Goal: Task Accomplishment & Management: Use online tool/utility

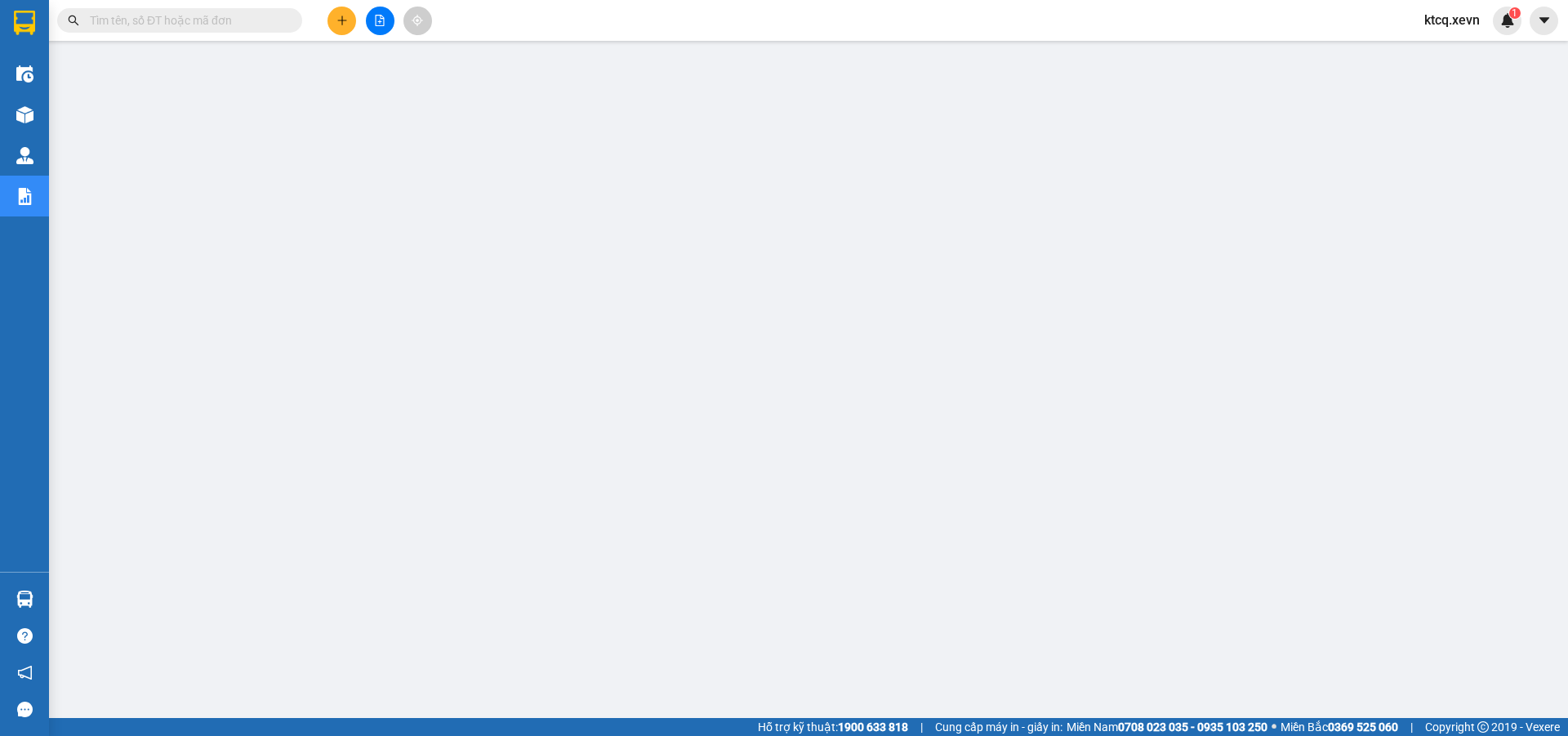
click at [259, 15] on input "text" at bounding box center [186, 21] width 192 height 18
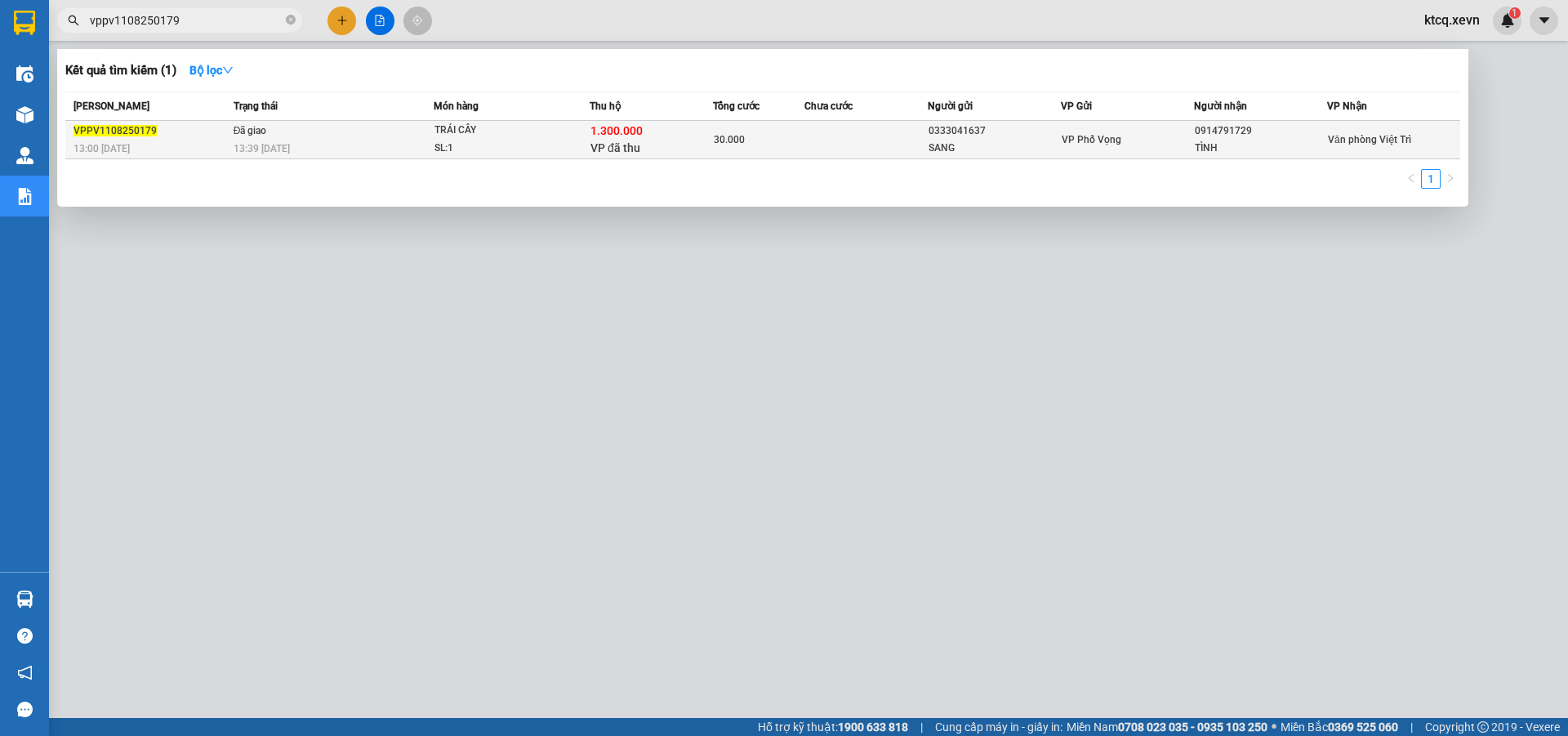
type input "vppv1108250179"
click at [356, 134] on td "Đã giao 13:39 [DATE]" at bounding box center [332, 139] width 205 height 39
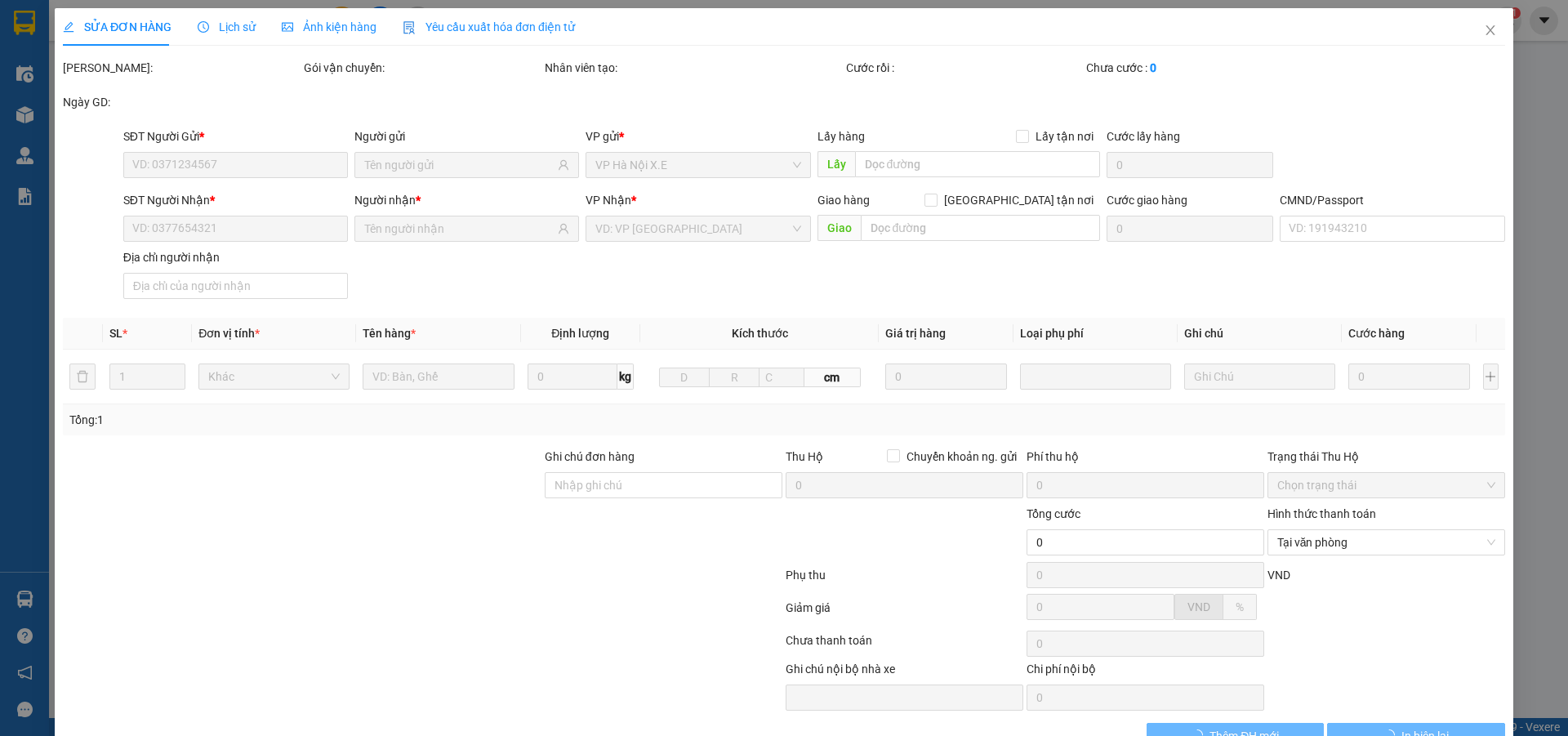
type input "0333041637"
type input "SANG"
type input "0914791729"
type input "TÌNH"
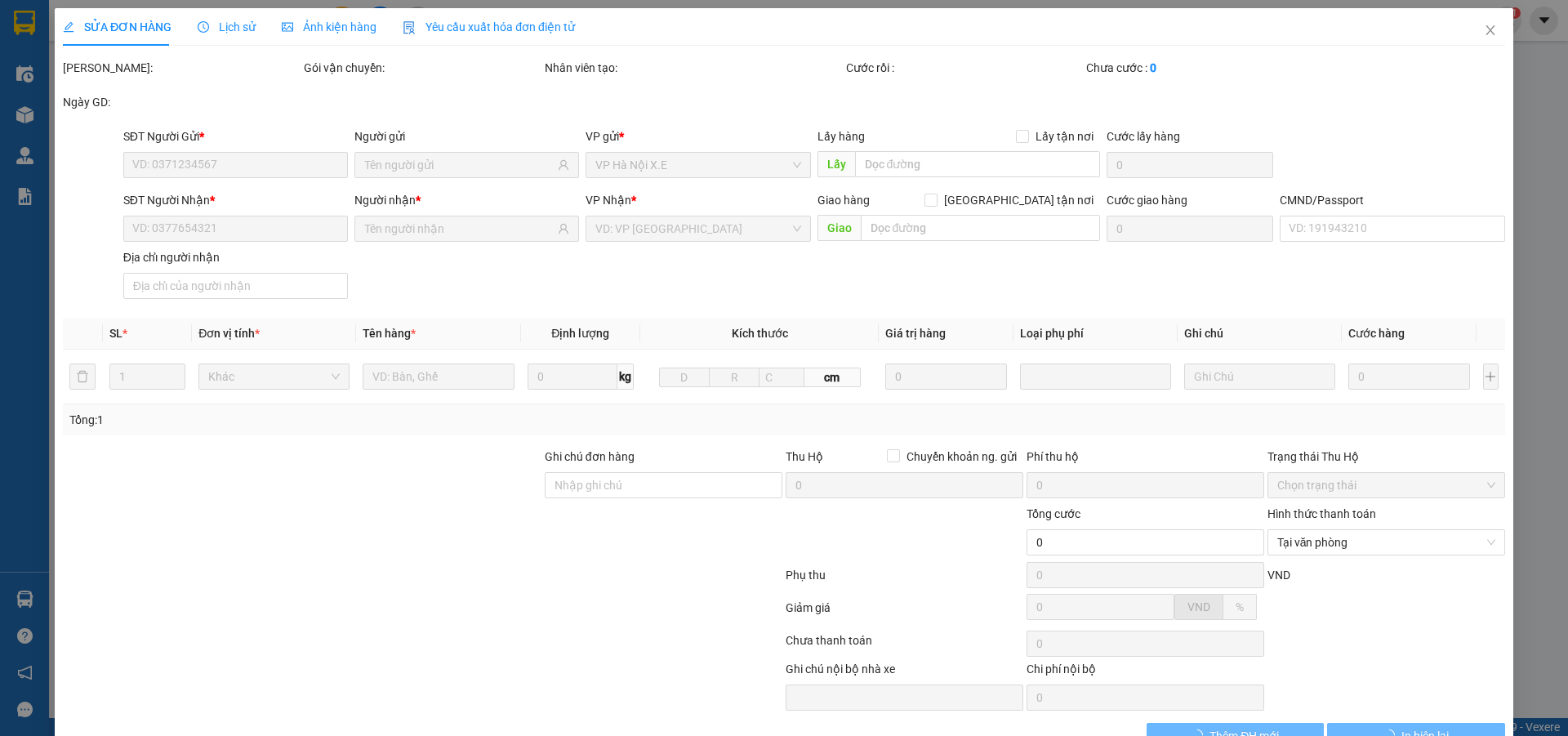
checkbox input "true"
type input "1.300.000"
type input "30.000"
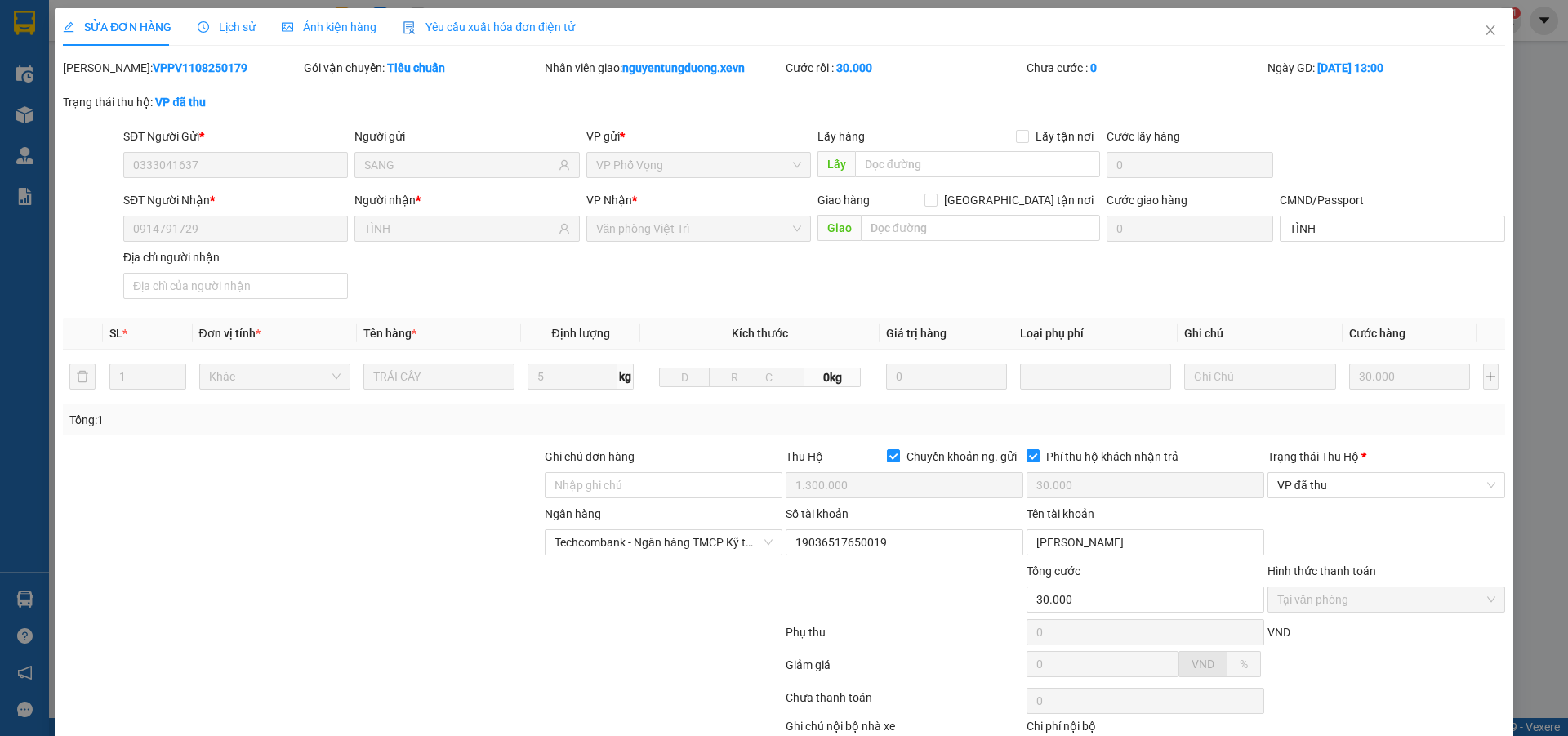
scroll to position [102, 0]
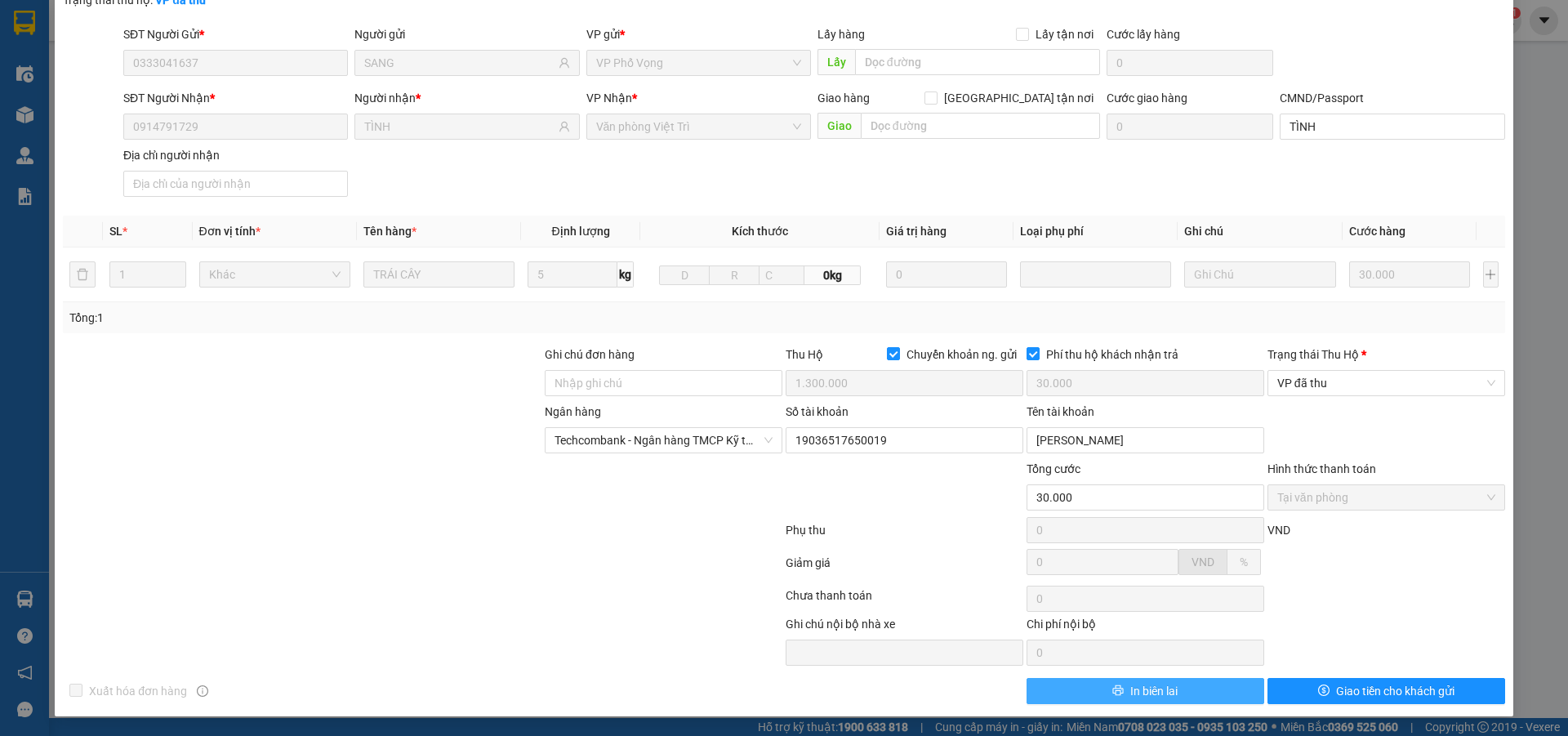
click at [1156, 684] on span "In biên lai" at bounding box center [1154, 691] width 48 height 18
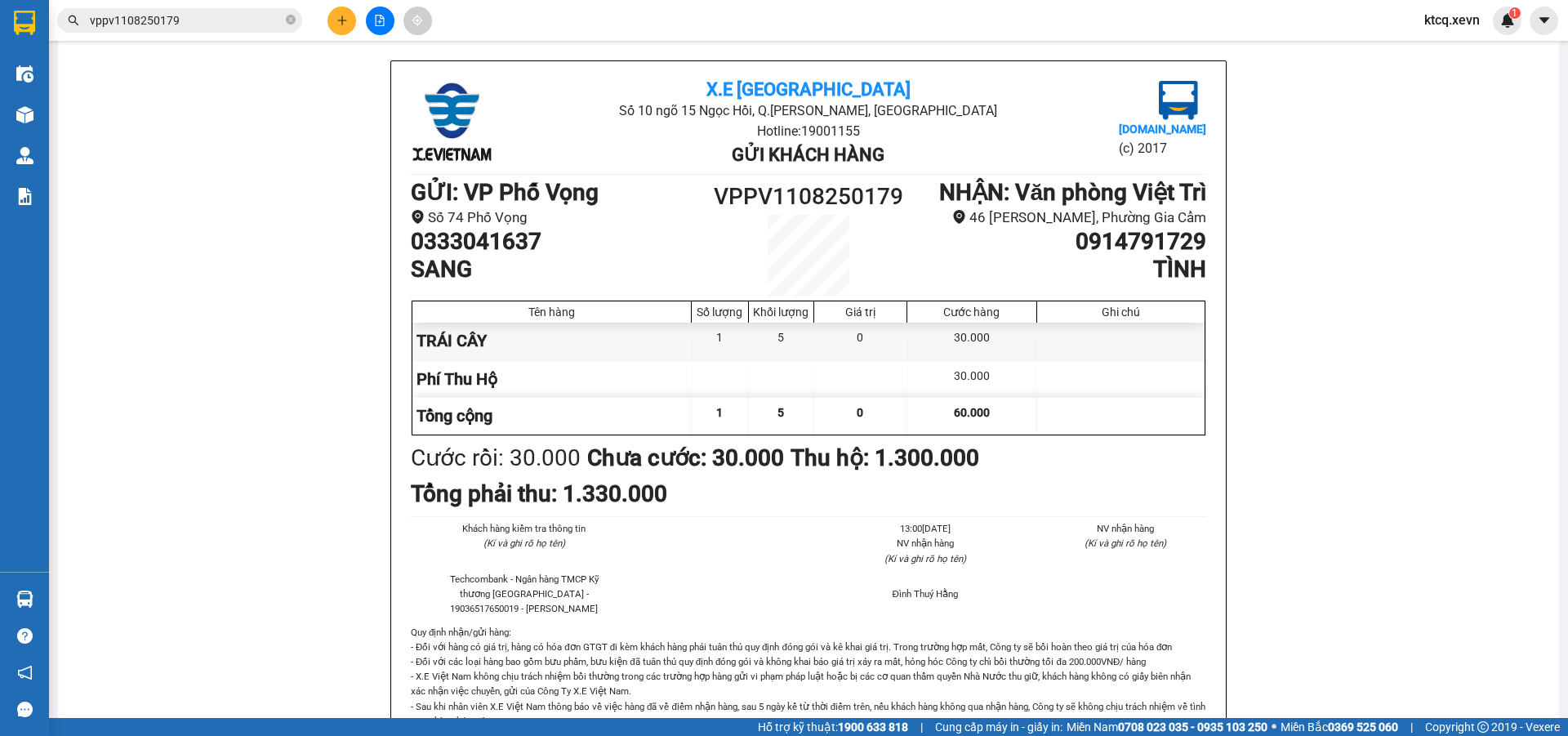
scroll to position [164, 0]
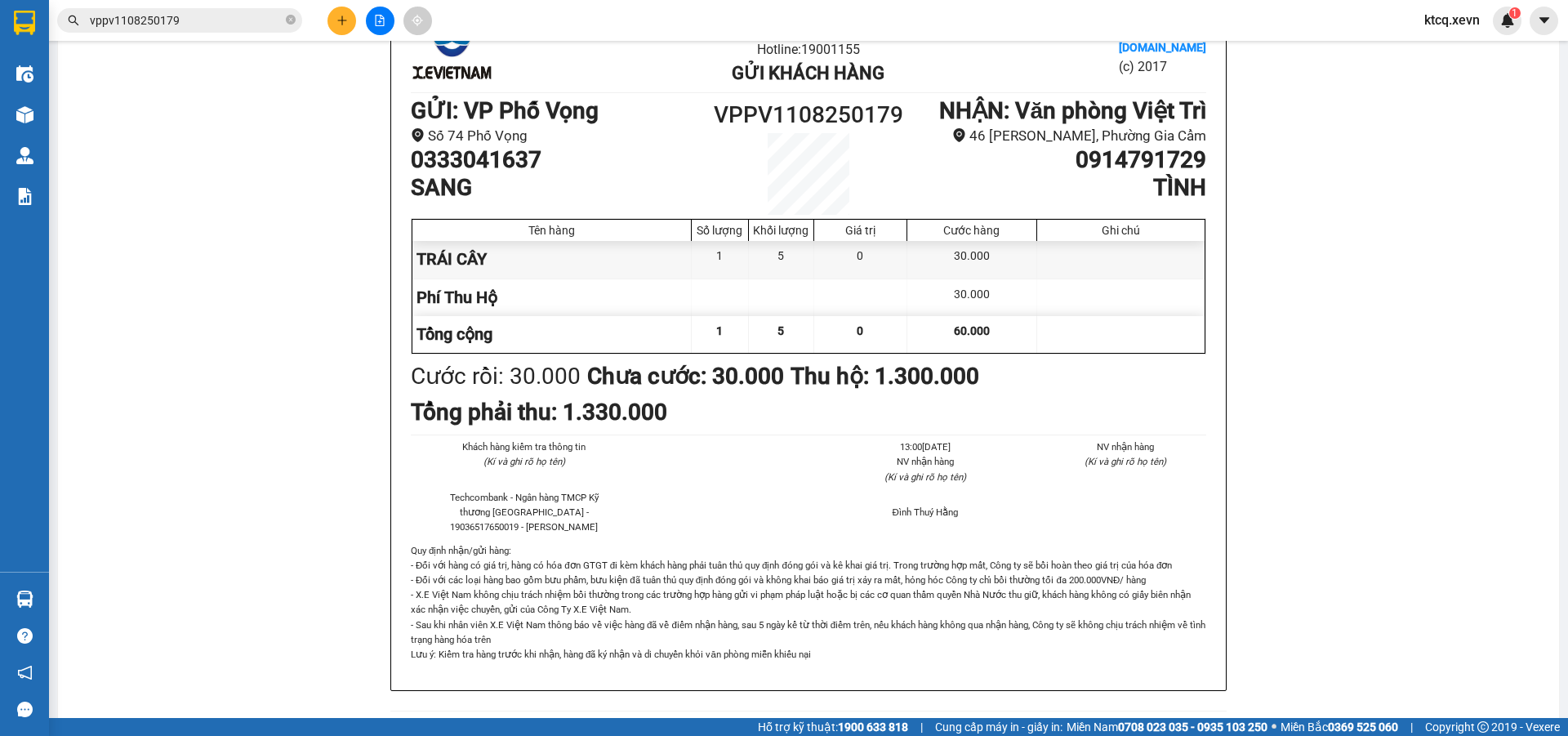
click at [244, 23] on input "vppv1108250179" at bounding box center [186, 21] width 192 height 18
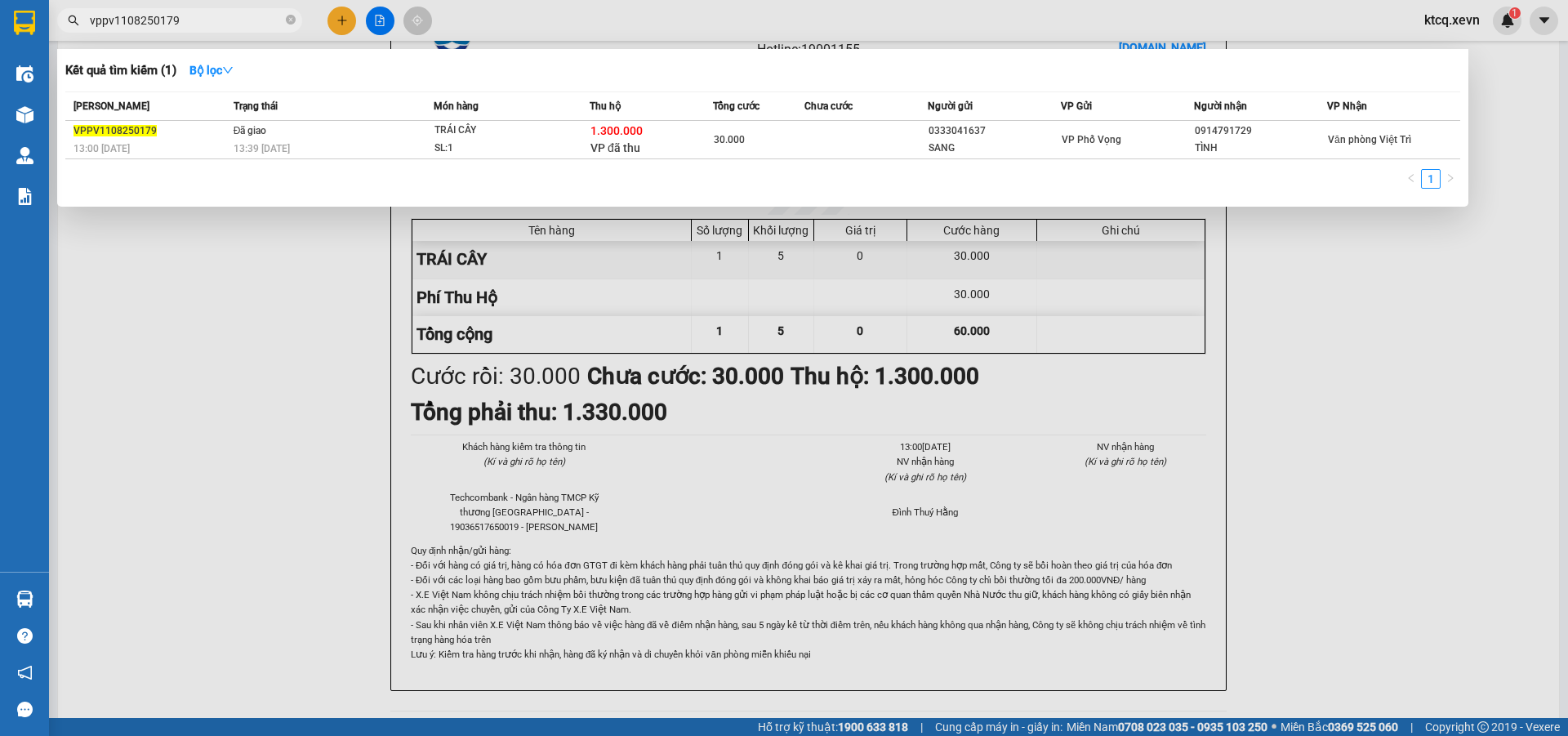
click at [244, 23] on input "vppv1108250179" at bounding box center [186, 21] width 192 height 18
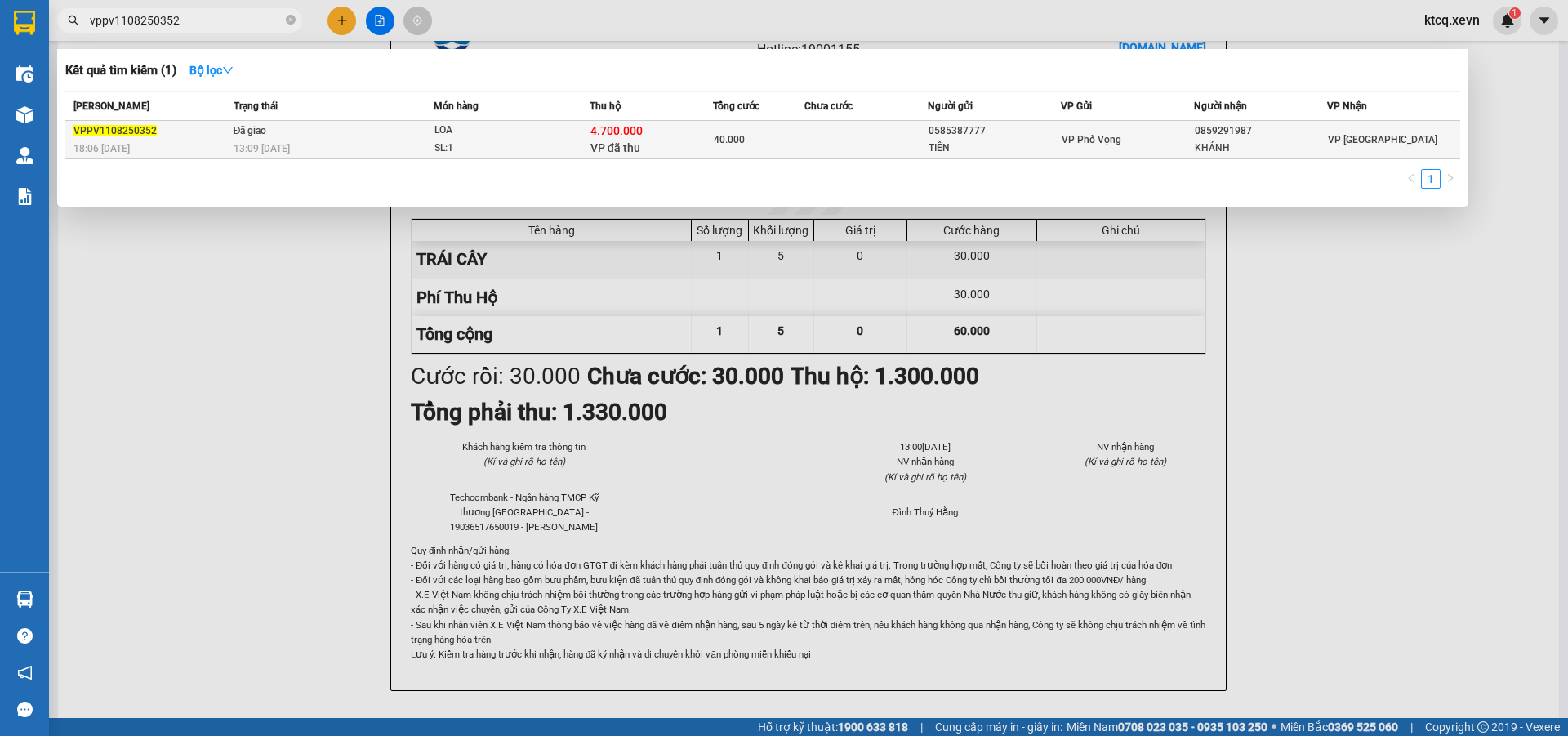
type input "vppv1108250352"
click at [323, 135] on td "Đã giao 13:09 [DATE]" at bounding box center [332, 139] width 205 height 39
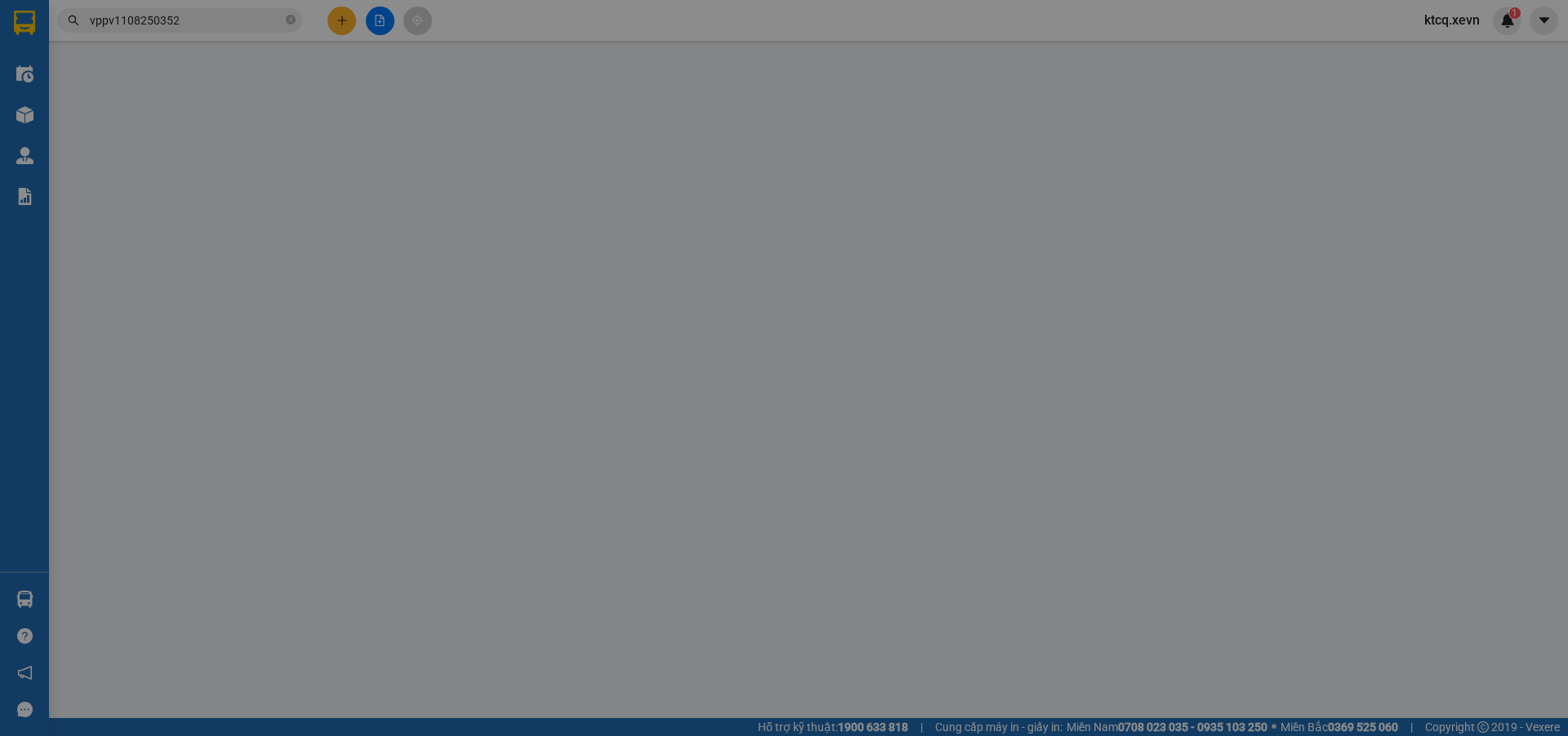
type input "0585387777"
type input "TIẾN"
type input "0859291987"
type input "KHÁNH"
type input "036087007092 [PERSON_NAME]"
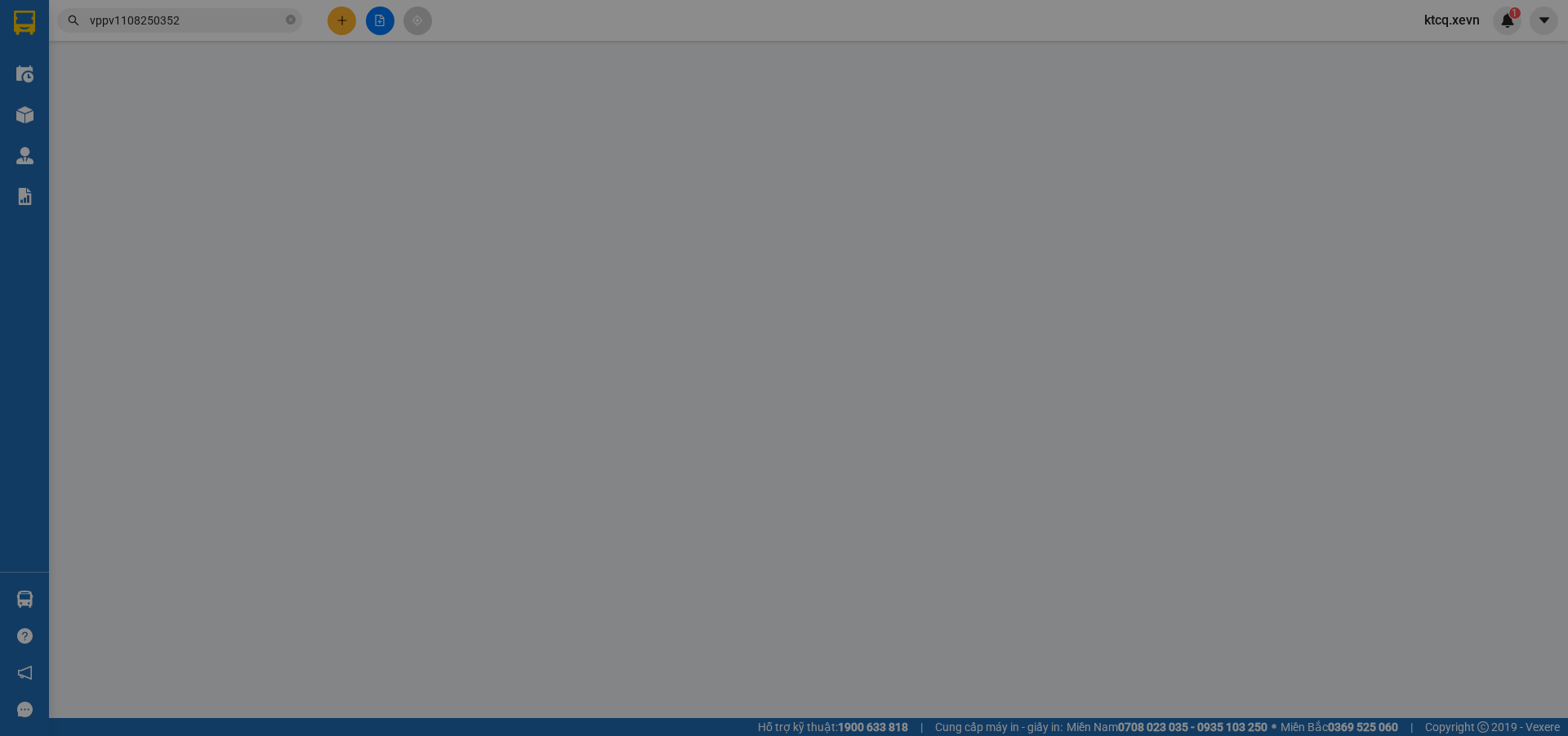
type input "317 [PERSON_NAME] TPND"
checkbox input "true"
type input "4.700.000"
type input "40.000"
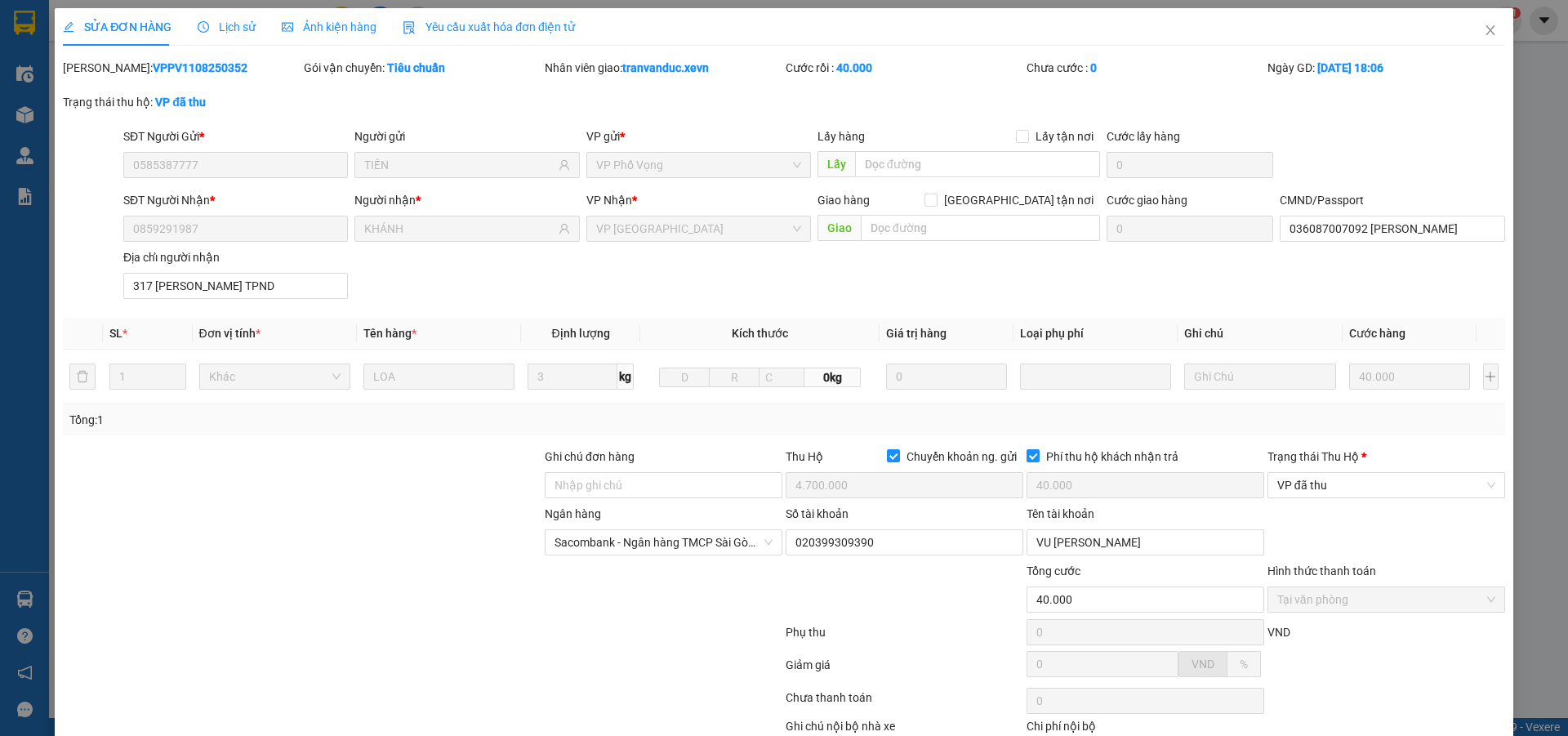
scroll to position [102, 0]
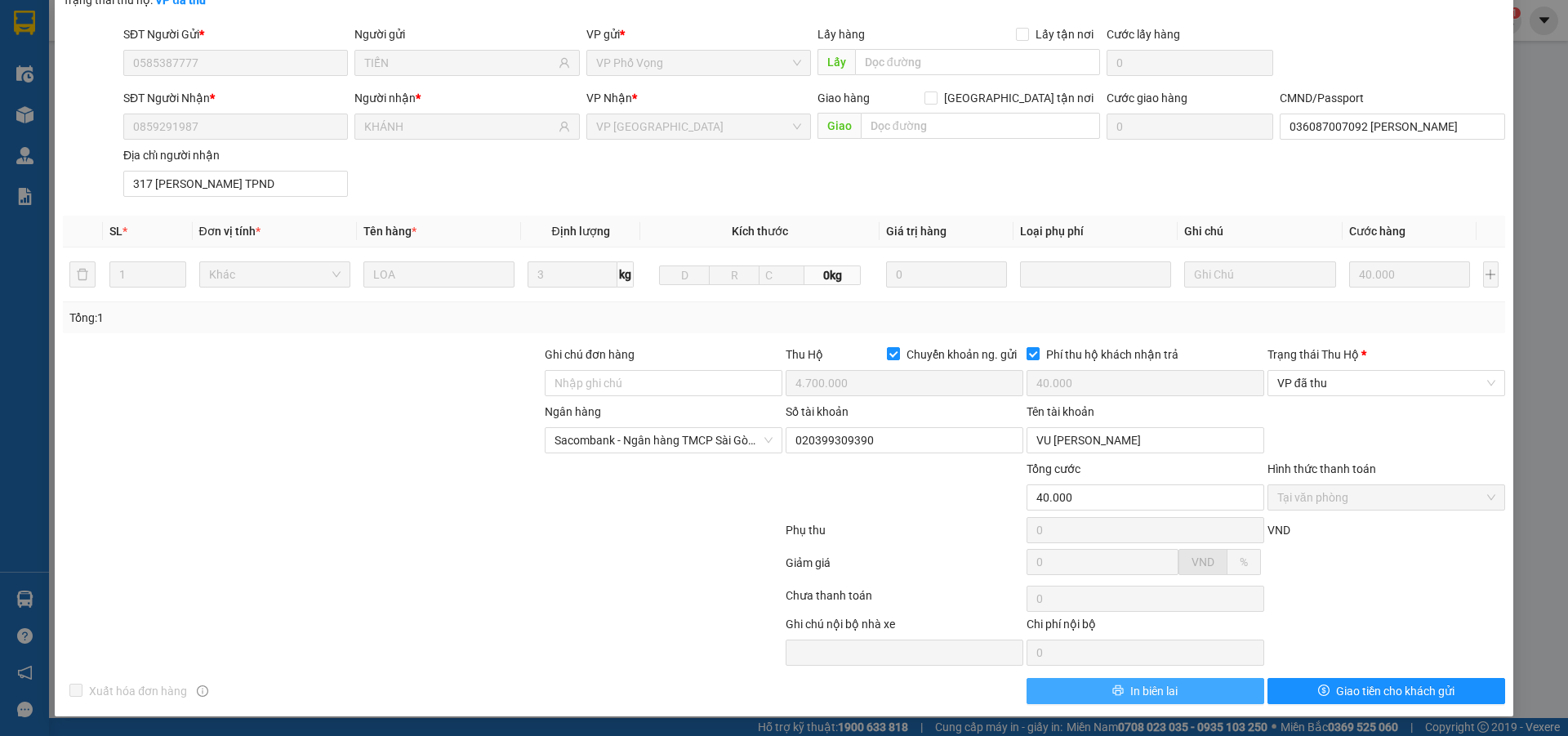
click at [1130, 694] on span "In biên lai" at bounding box center [1154, 691] width 48 height 18
